Goal: Use online tool/utility: Utilize a website feature to perform a specific function

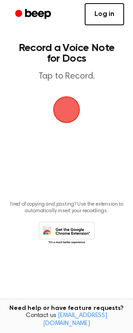
click at [113, 20] on link "Log in" at bounding box center [104, 14] width 39 height 22
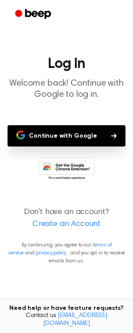
click at [84, 141] on button "Continue with Google" at bounding box center [67, 135] width 118 height 21
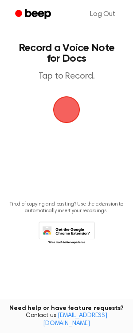
click at [74, 111] on span "button" at bounding box center [66, 109] width 25 height 25
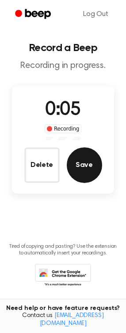
click at [91, 171] on button "Save" at bounding box center [84, 164] width 35 height 35
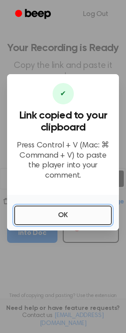
click at [78, 217] on button "OK" at bounding box center [63, 215] width 98 height 20
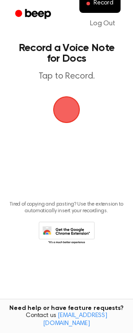
click at [72, 115] on span "button" at bounding box center [66, 109] width 29 height 29
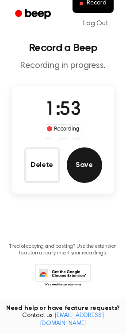
click at [98, 171] on button "Save" at bounding box center [84, 164] width 35 height 35
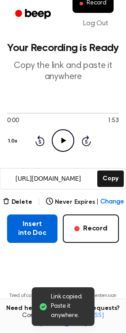
click at [42, 236] on button "Insert into Doc" at bounding box center [32, 228] width 51 height 28
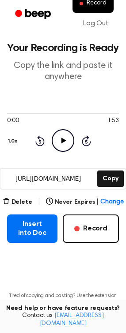
click at [64, 141] on icon at bounding box center [64, 141] width 5 height 6
